Goal: Find specific page/section: Find specific page/section

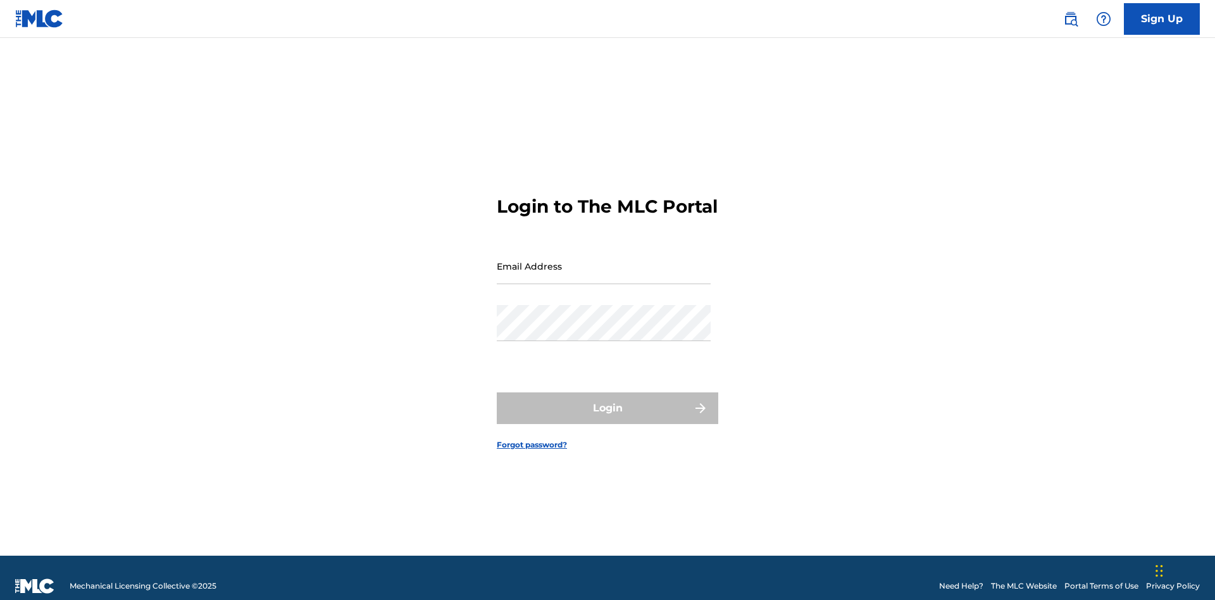
scroll to position [16, 0]
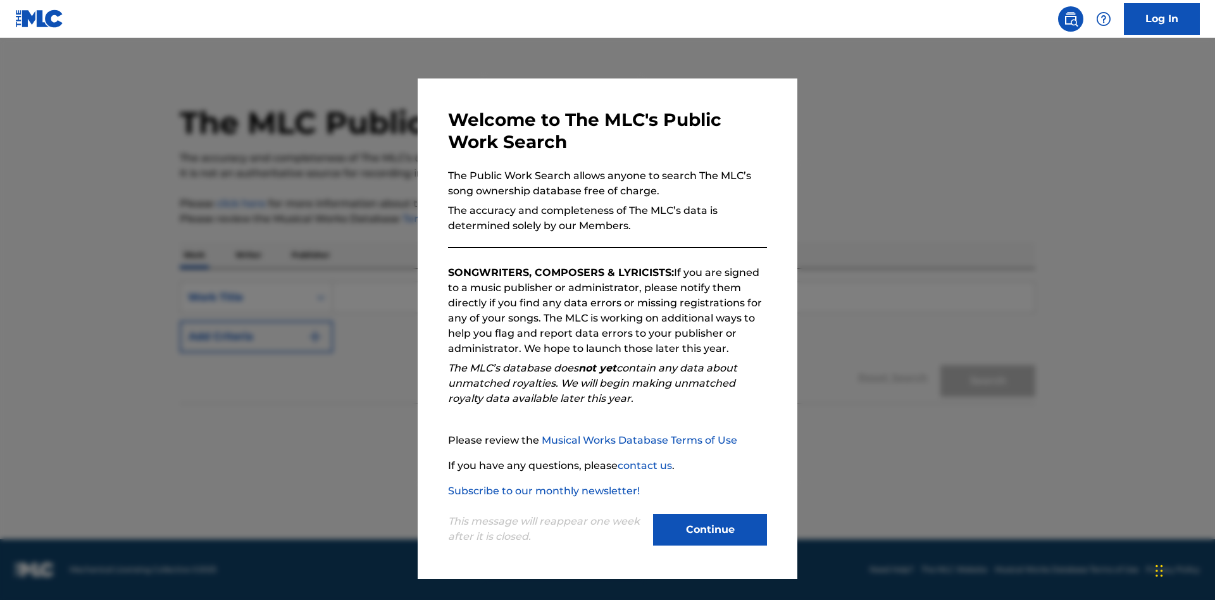
click at [710, 530] on button "Continue" at bounding box center [710, 530] width 114 height 32
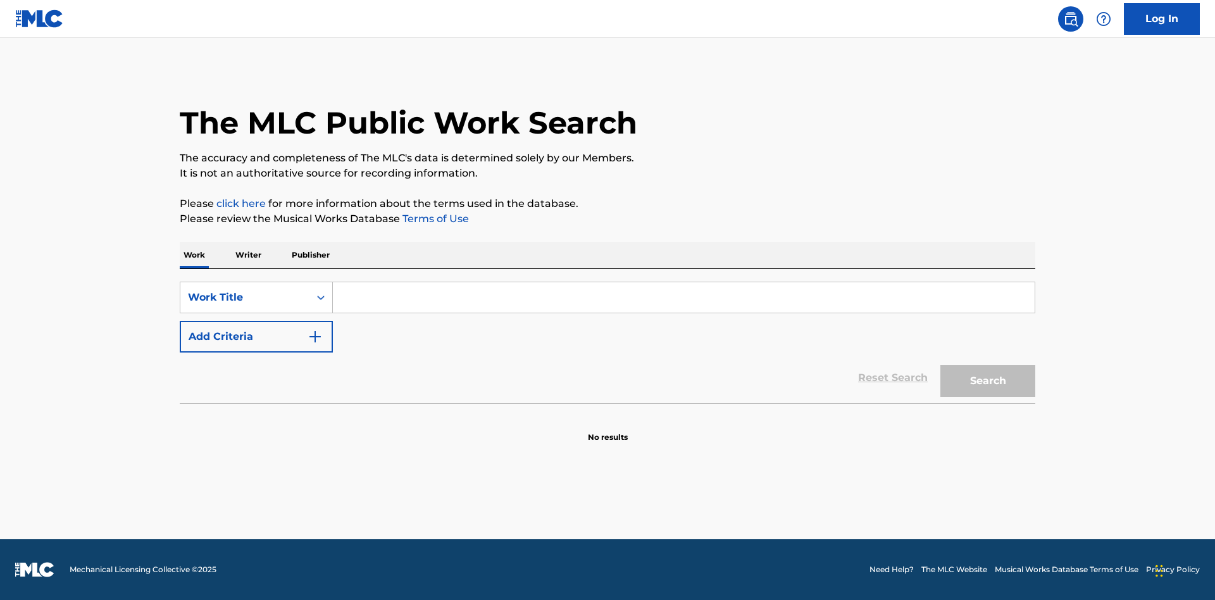
click at [310, 255] on p "Publisher" at bounding box center [311, 255] width 46 height 27
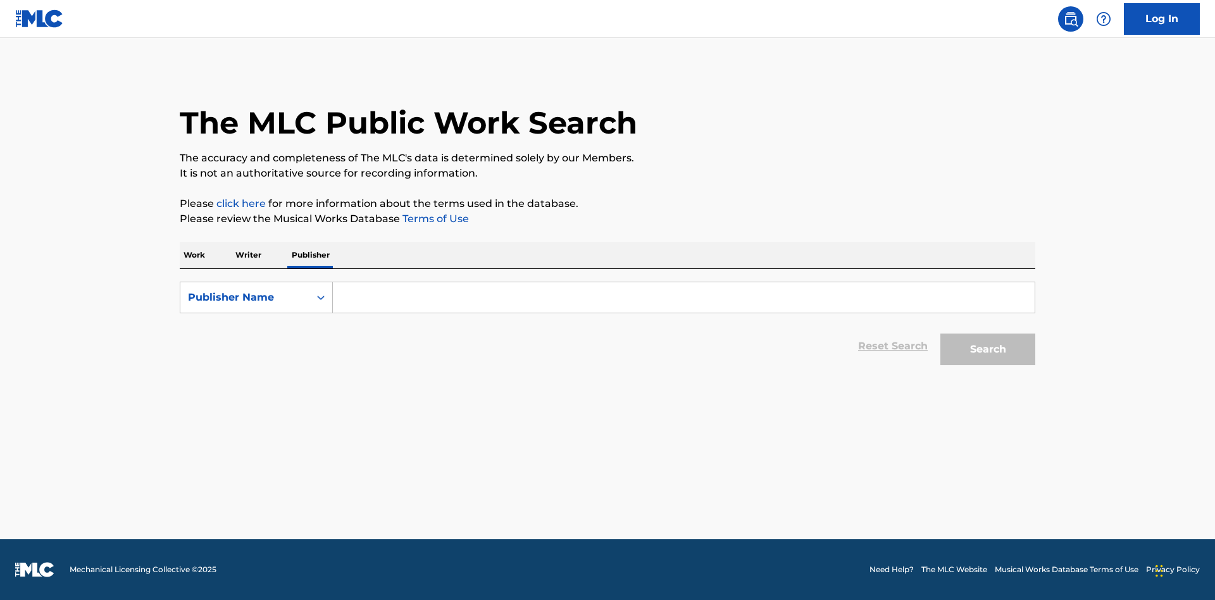
click at [683, 297] on input "Search Form" at bounding box center [684, 297] width 702 height 30
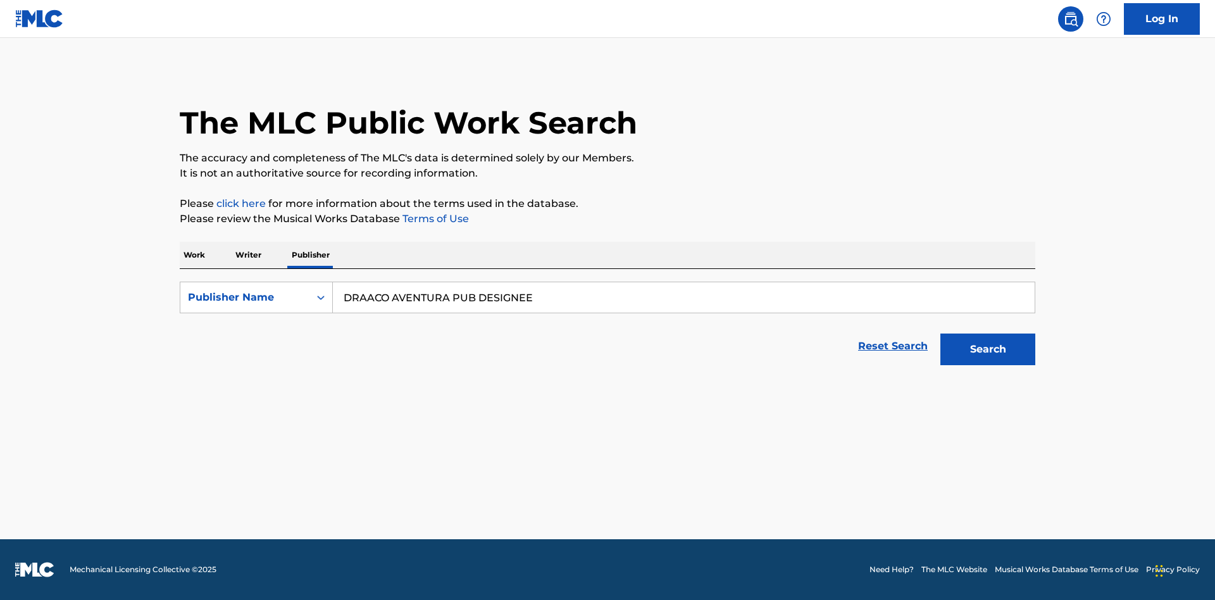
type input "DRAACO AVENTURA PUB DESIGNEE"
click at [988, 349] on button "Search" at bounding box center [987, 350] width 95 height 32
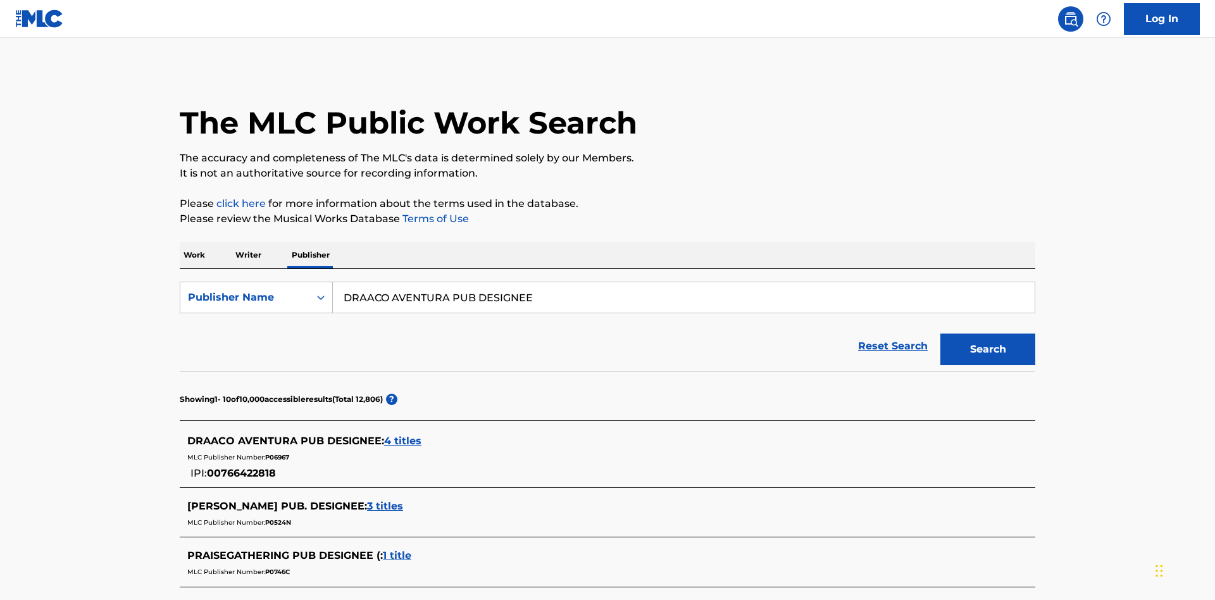
click at [403, 435] on span "4 titles" at bounding box center [402, 441] width 37 height 12
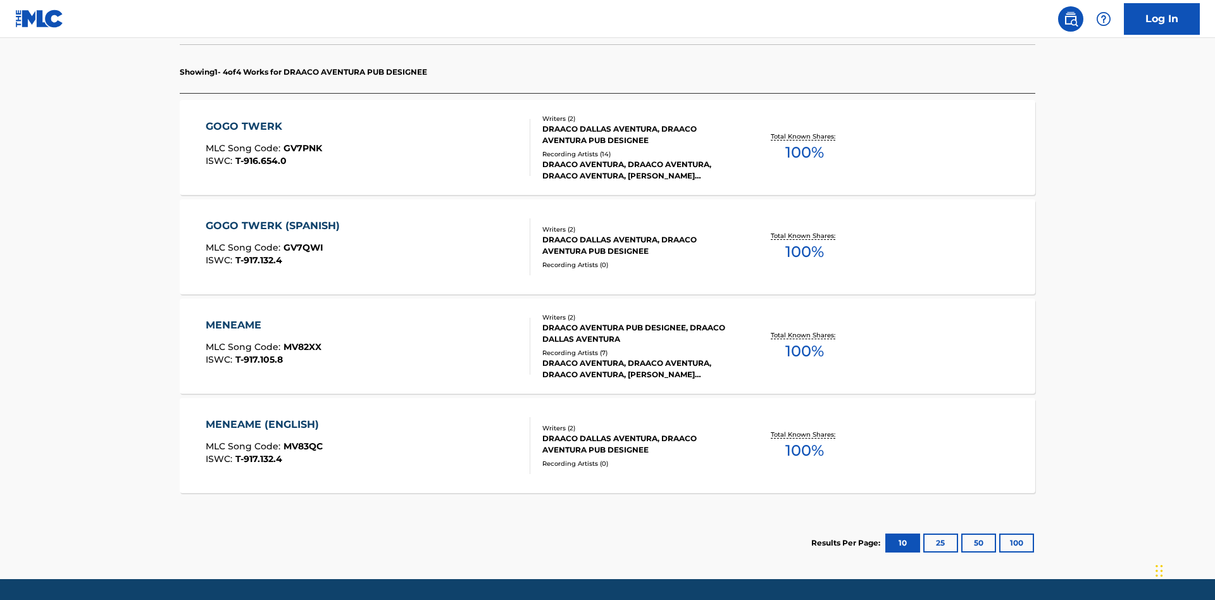
scroll to position [399, 0]
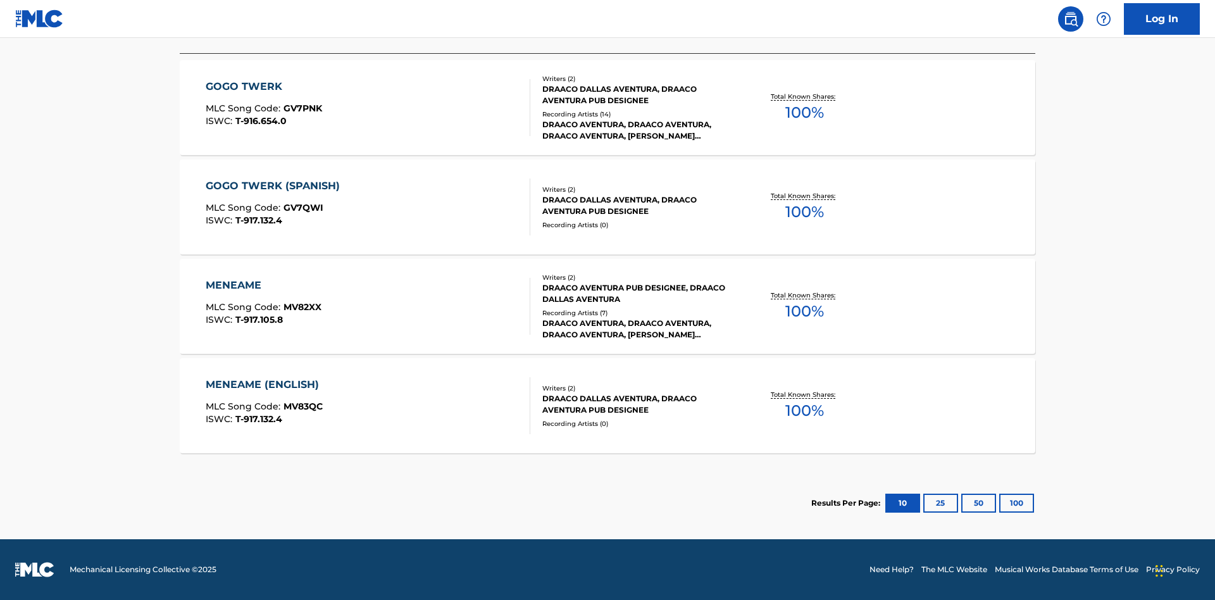
click at [999, 503] on button "100" at bounding box center [1016, 503] width 35 height 19
